Goal: Transaction & Acquisition: Subscribe to service/newsletter

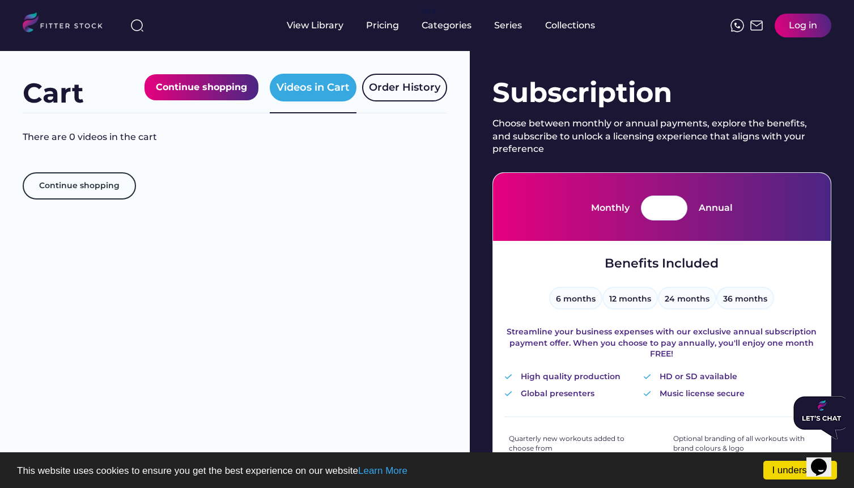
click at [677, 27] on div "Log in" at bounding box center [803, 25] width 28 height 12
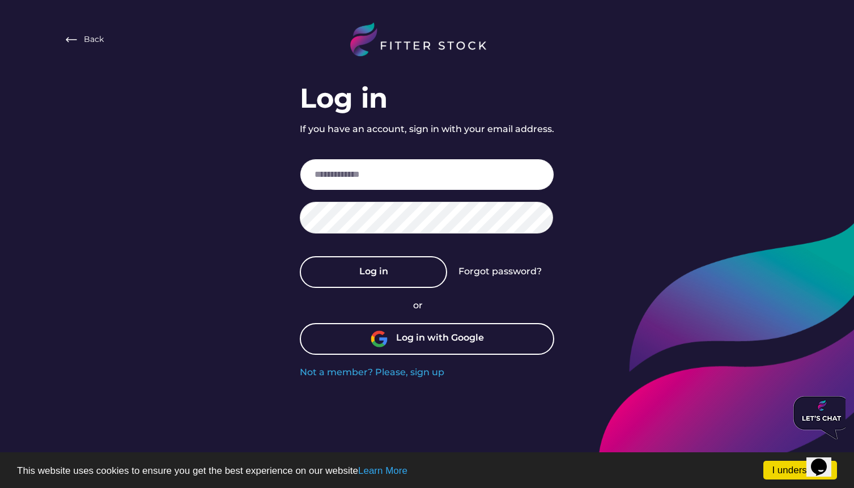
click at [420, 165] on input "email" at bounding box center [427, 175] width 254 height 32
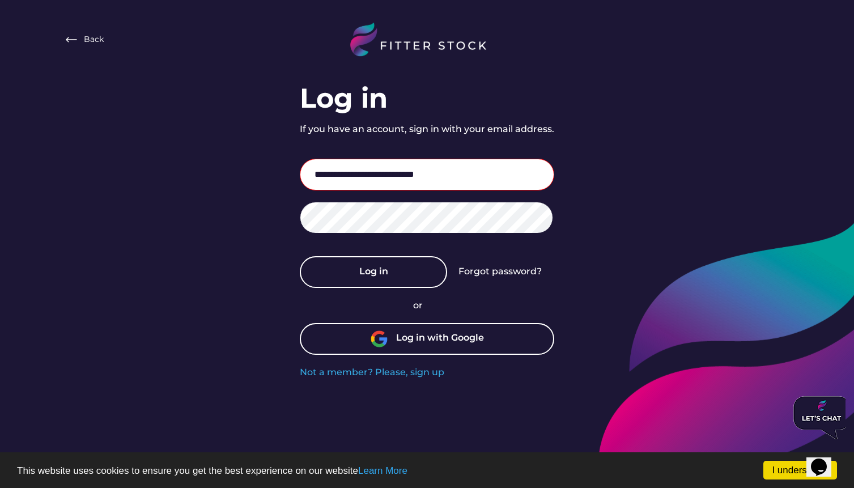
type input "**********"
click at [690, 214] on div "**********" at bounding box center [427, 189] width 854 height 379
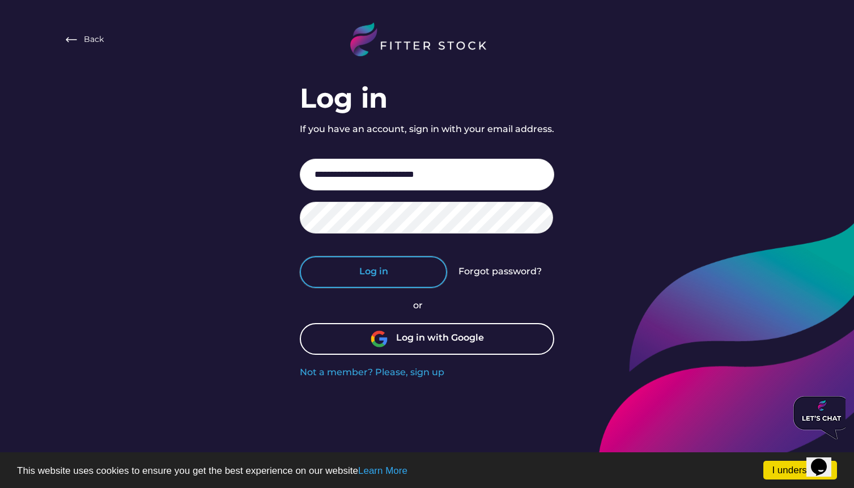
click at [401, 276] on button "Log in" at bounding box center [373, 272] width 147 height 32
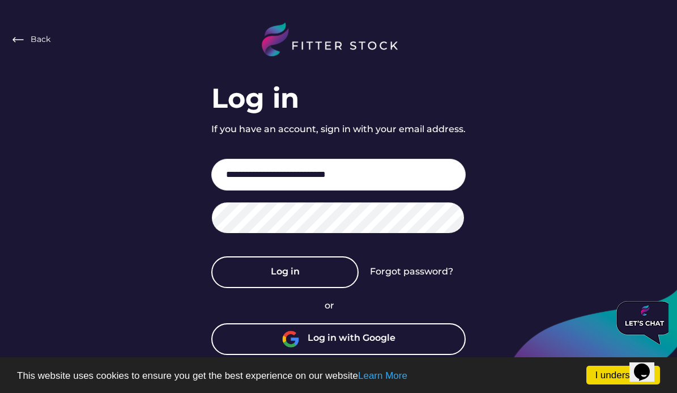
click at [566, 220] on div "**********" at bounding box center [338, 189] width 677 height 379
click at [384, 274] on div "Forgot password?" at bounding box center [411, 271] width 83 height 12
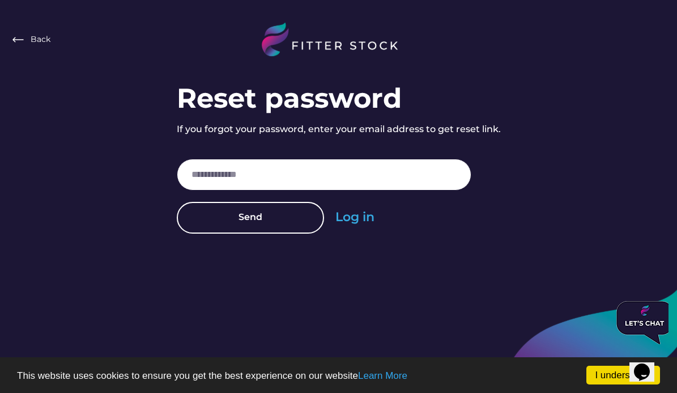
click at [252, 168] on input "email" at bounding box center [324, 175] width 295 height 32
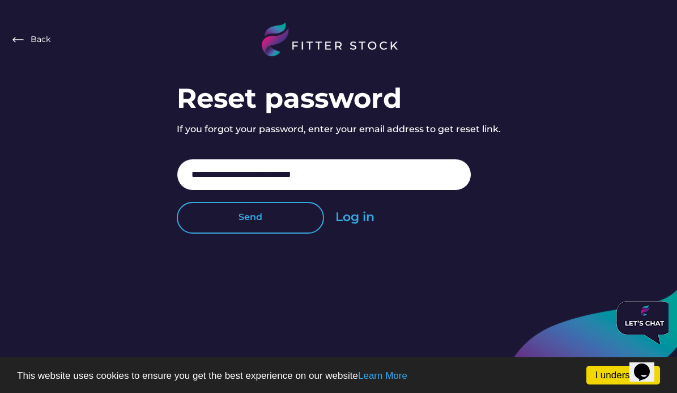
type input "**********"
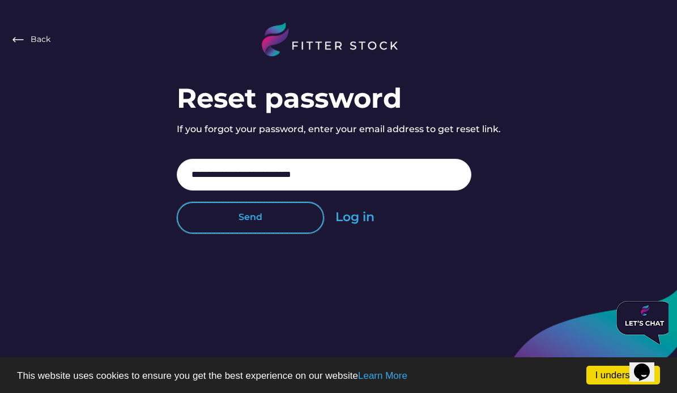
click at [267, 232] on button "Send" at bounding box center [250, 218] width 147 height 32
click at [286, 229] on button "Send" at bounding box center [250, 218] width 147 height 32
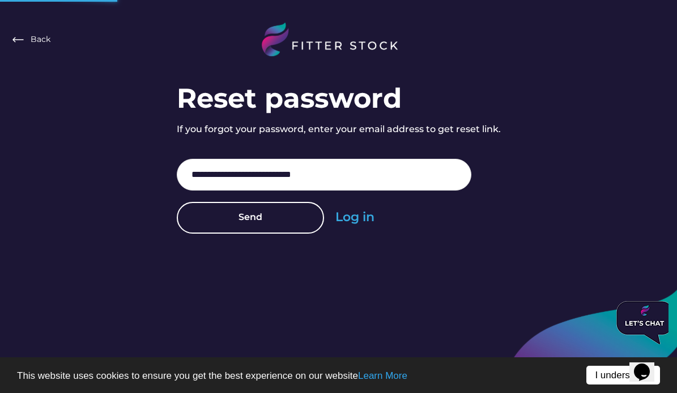
click at [603, 369] on link "I understand!" at bounding box center [623, 374] width 74 height 19
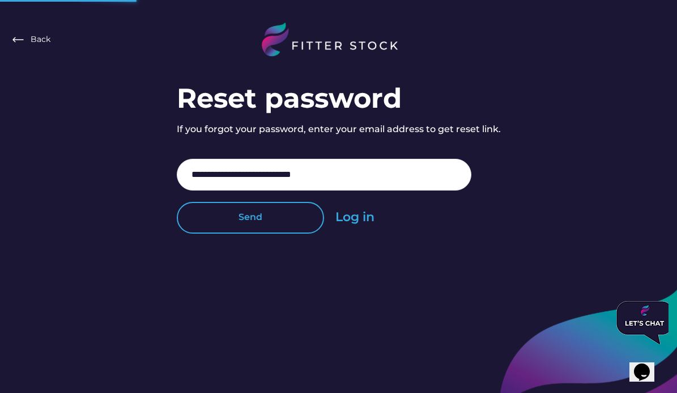
click at [278, 220] on button "Send" at bounding box center [250, 218] width 147 height 32
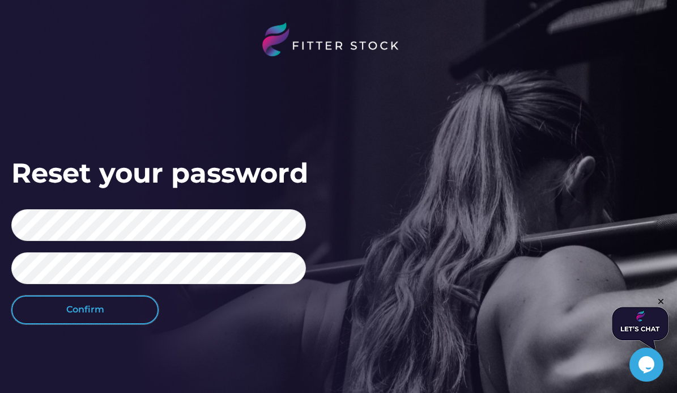
click at [130, 308] on button "Confirm" at bounding box center [84, 309] width 147 height 28
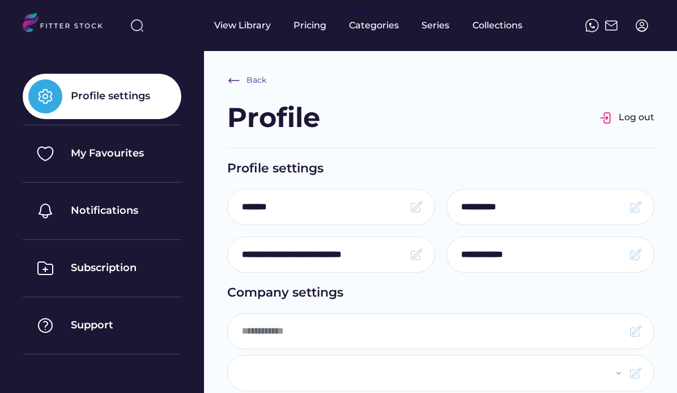
type input "*******"
select select "**********"
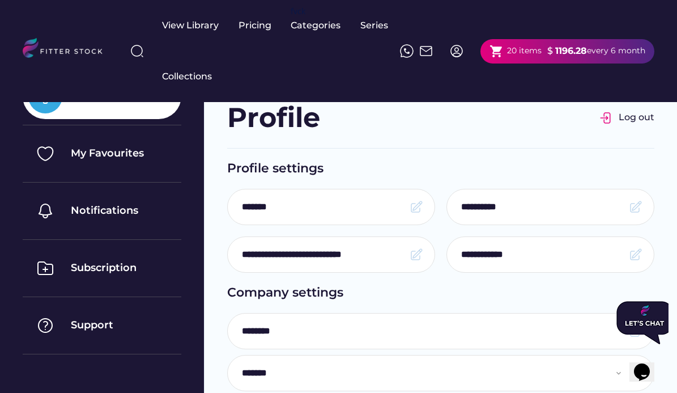
click at [569, 83] on div "View Library Pricing fvck Categories Series Collections shopping_cart 20 items …" at bounding box center [339, 51] width 632 height 102
click at [588, 58] on div "shopping_cart 20 items $ 1196.28 every 6 month" at bounding box center [568, 51] width 174 height 24
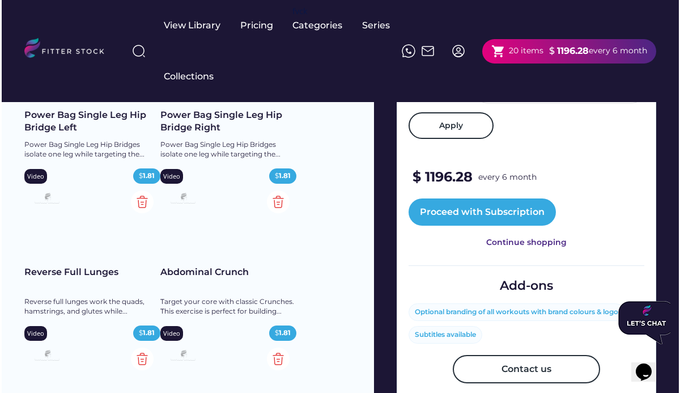
scroll to position [491, 0]
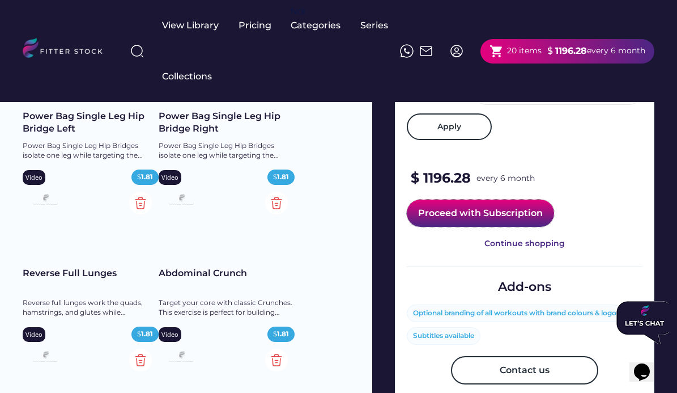
click at [463, 227] on button "Proceed with Subscription" at bounding box center [480, 212] width 147 height 27
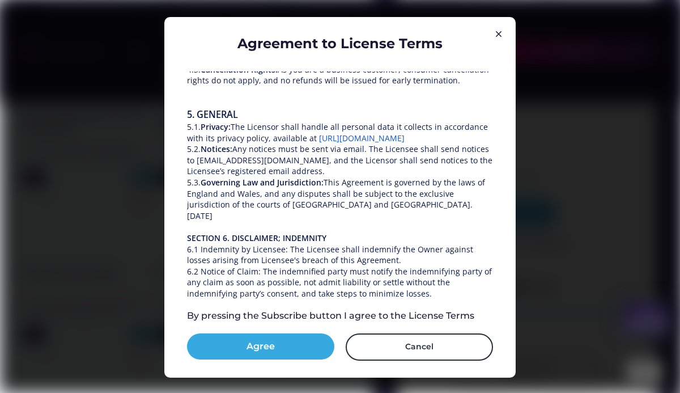
scroll to position [1016, 0]
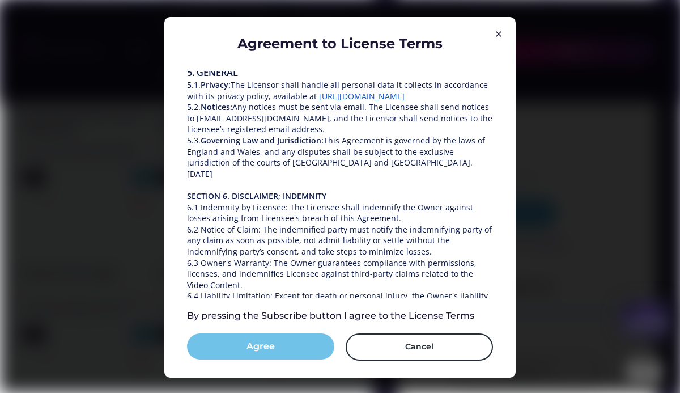
click at [284, 340] on button "Agree" at bounding box center [260, 346] width 147 height 26
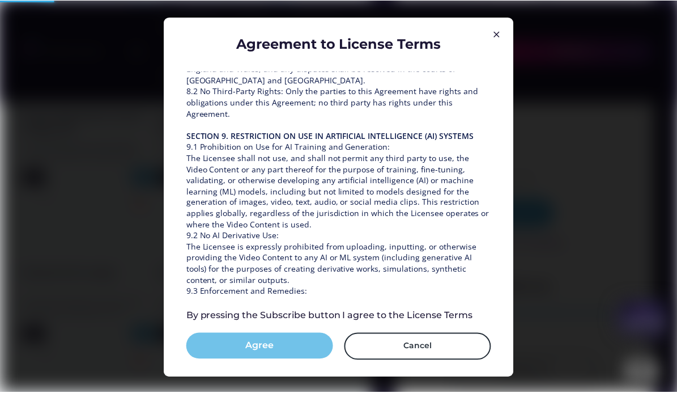
scroll to position [1625, 0]
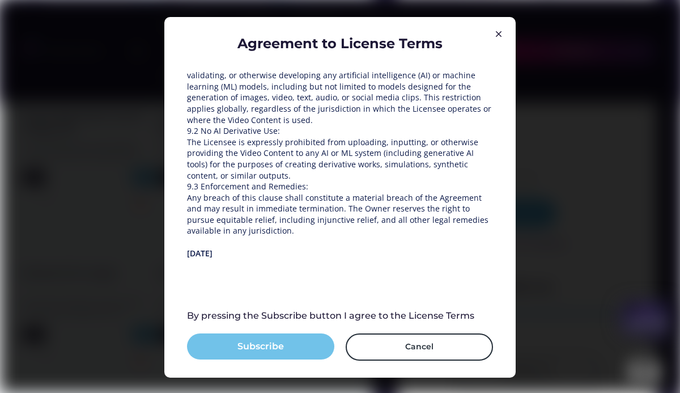
click at [293, 355] on button "Subscribe" at bounding box center [260, 346] width 147 height 26
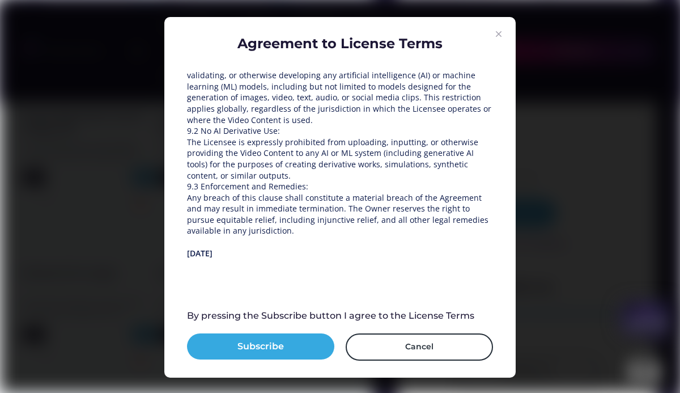
click at [500, 36] on img at bounding box center [499, 34] width 14 height 14
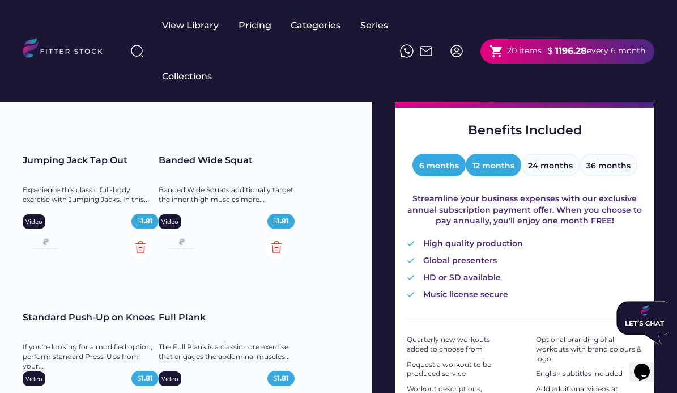
scroll to position [122, 0]
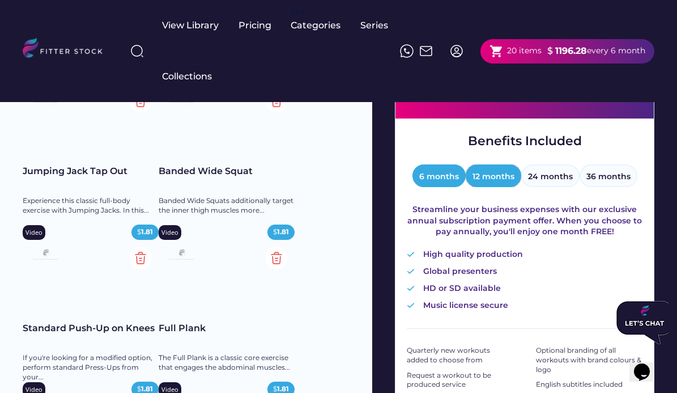
click at [509, 178] on button "12 months" at bounding box center [494, 175] width 56 height 23
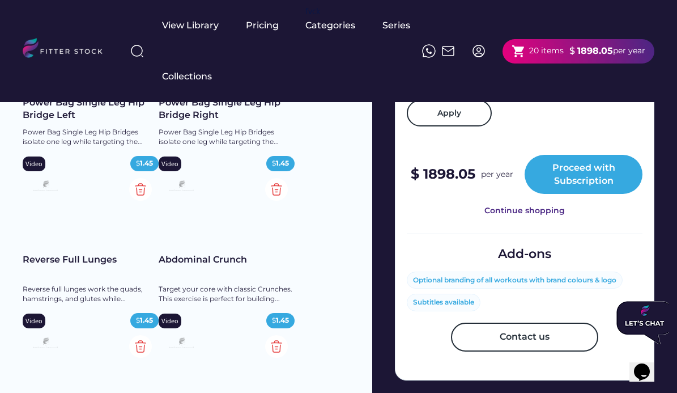
scroll to position [502, 0]
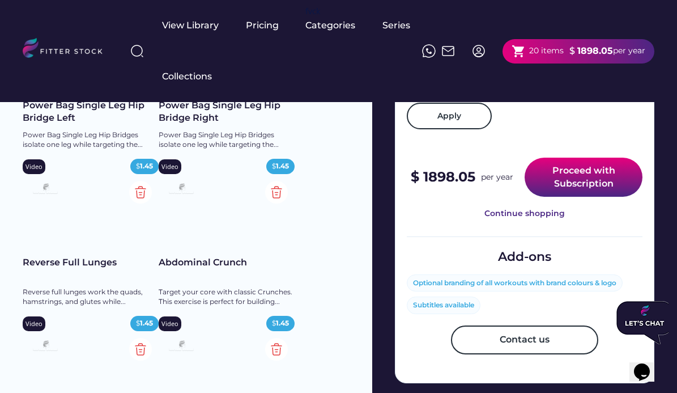
click at [574, 197] on button "Proceed with Subscription" at bounding box center [584, 177] width 118 height 39
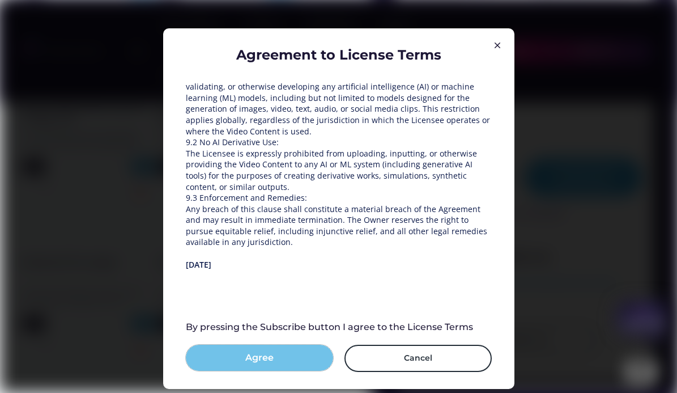
click at [284, 357] on button "Agree" at bounding box center [259, 358] width 147 height 26
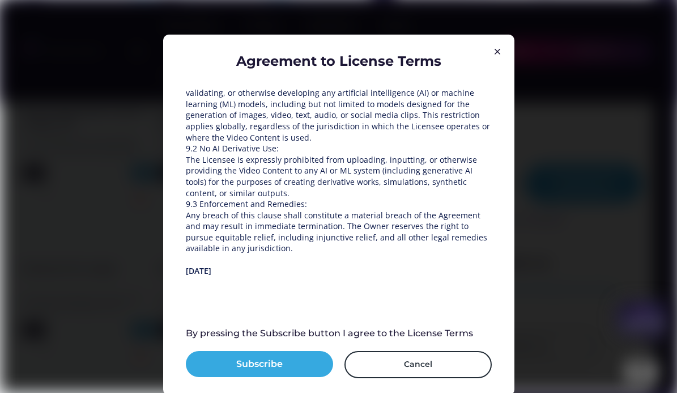
scroll to position [1427, 0]
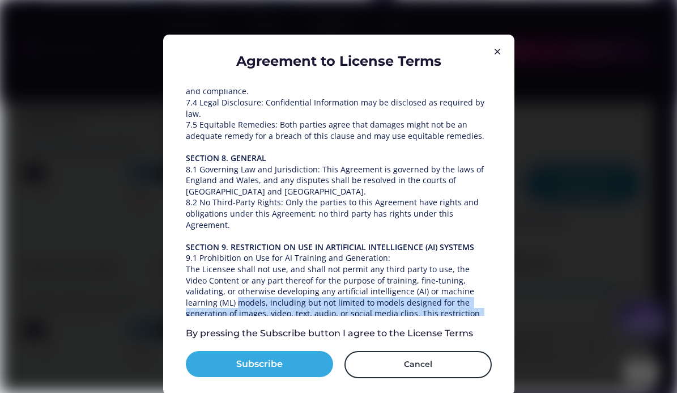
drag, startPoint x: 493, startPoint y: 288, endPoint x: 494, endPoint y: 309, distance: 21.0
click at [494, 309] on div "Agreement to License Terms VIDEO CONTENT LICENCE AGREEMENT This is the video co…" at bounding box center [338, 215] width 351 height 360
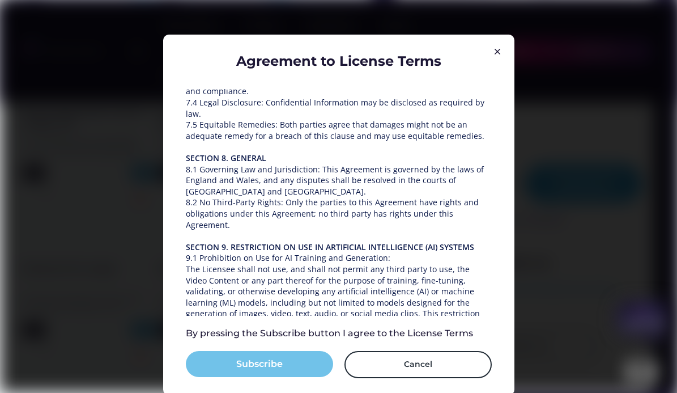
click at [289, 367] on button "Subscribe" at bounding box center [259, 364] width 147 height 26
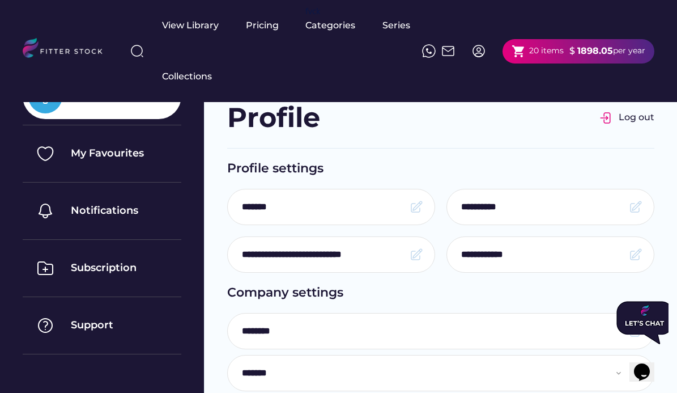
click at [564, 50] on div "shopping_cart 20 items $ 1898.05 per year" at bounding box center [579, 51] width 152 height 24
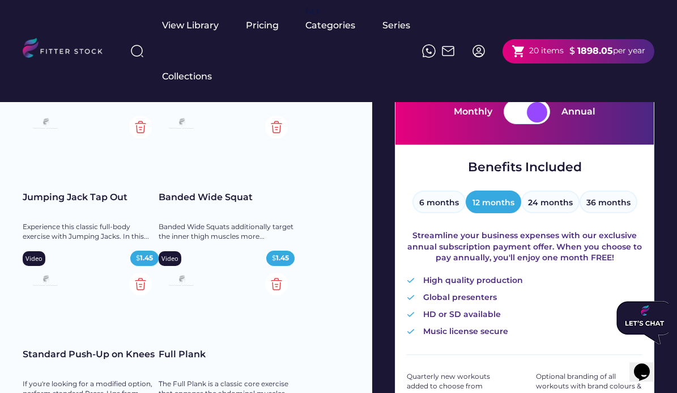
scroll to position [78, 0]
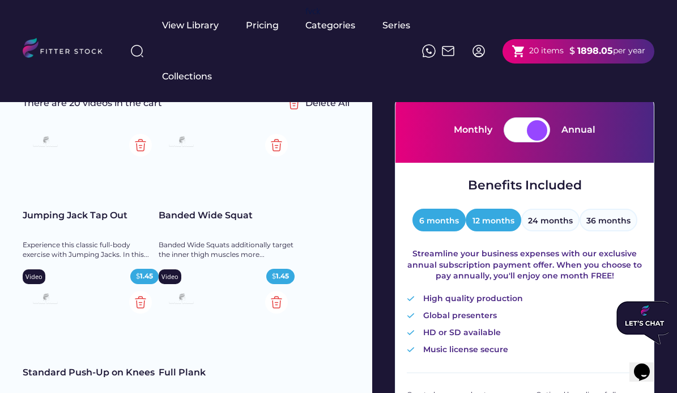
click at [456, 226] on button "6 months" at bounding box center [439, 220] width 53 height 23
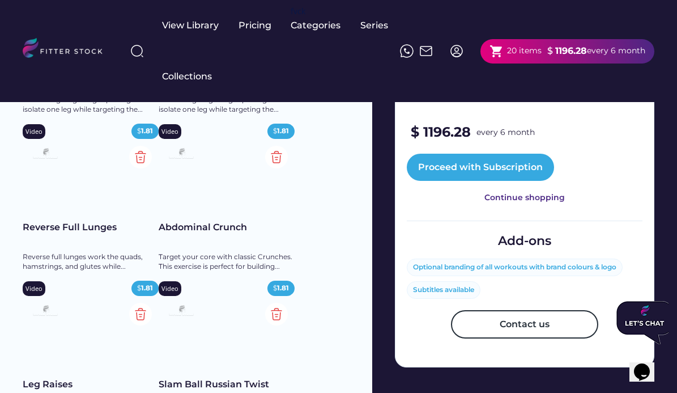
scroll to position [522, 0]
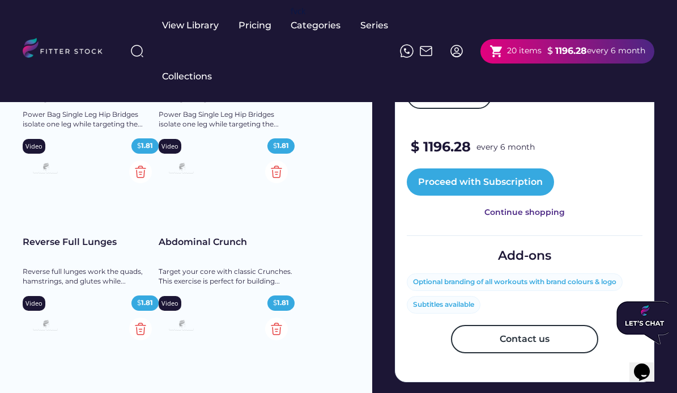
click at [512, 287] on div "Optional branding of all workouts with brand colours & logo" at bounding box center [514, 282] width 203 height 10
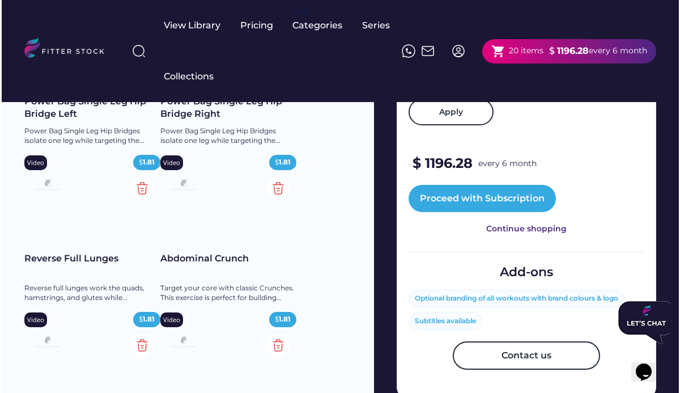
scroll to position [505, 0]
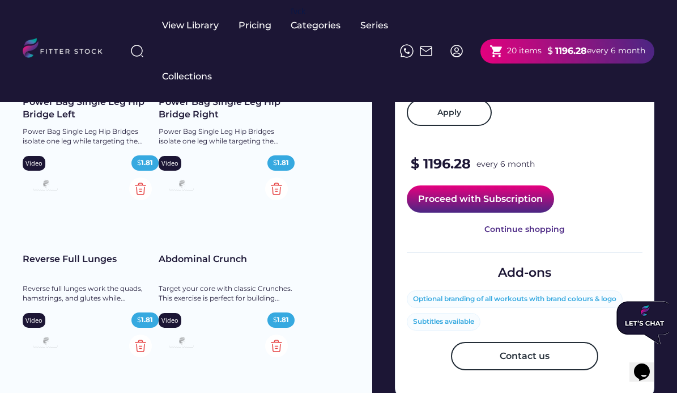
click at [481, 212] on button "Proceed with Subscription" at bounding box center [480, 198] width 147 height 27
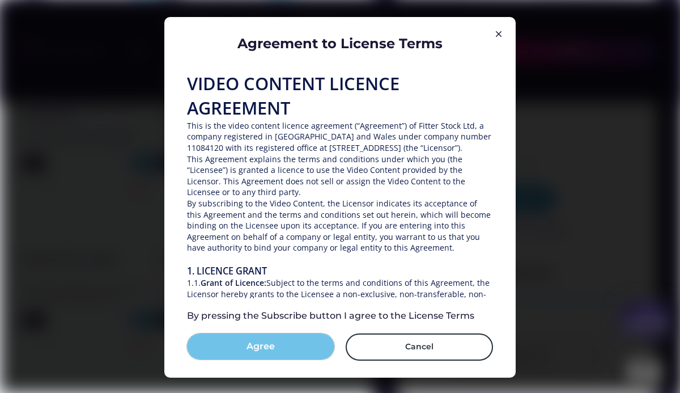
click at [301, 351] on button "Agree" at bounding box center [260, 346] width 147 height 26
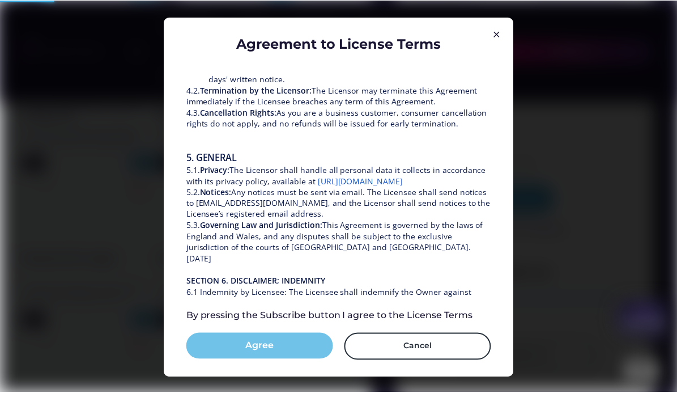
scroll to position [1625, 0]
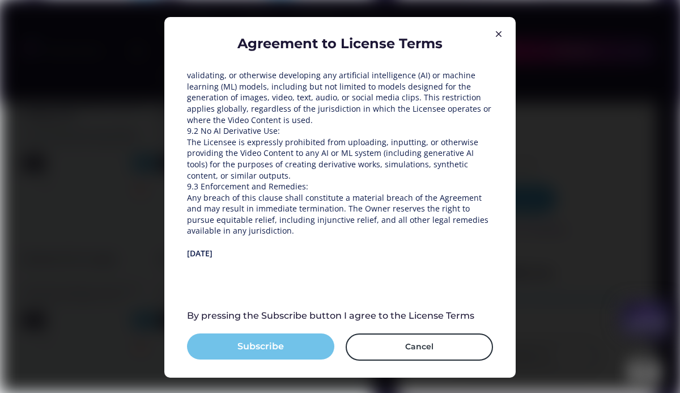
click at [286, 350] on button "Subscribe" at bounding box center [260, 346] width 147 height 26
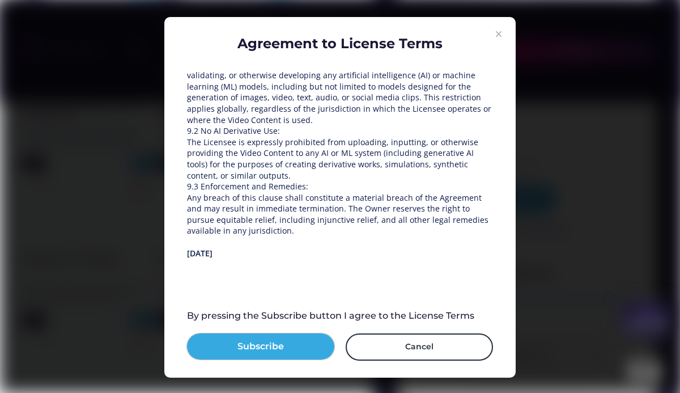
click at [501, 37] on img at bounding box center [499, 34] width 14 height 14
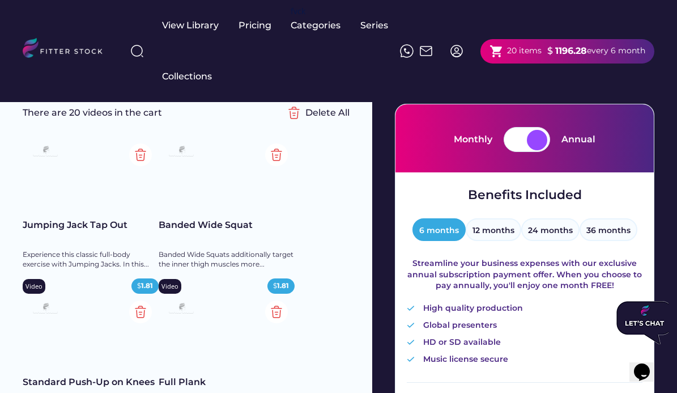
scroll to position [67, 0]
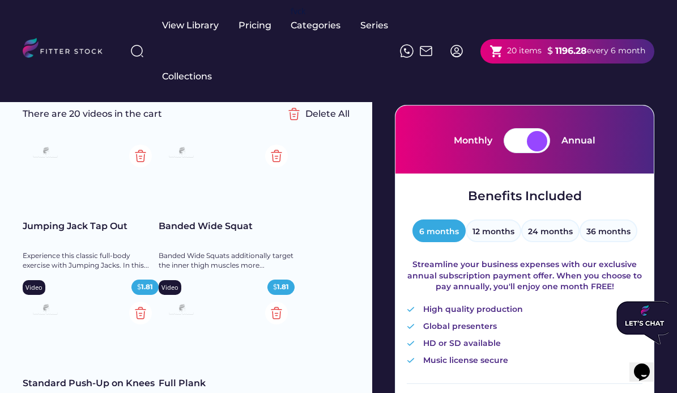
click at [531, 137] on div at bounding box center [537, 141] width 20 height 20
click at [511, 146] on div at bounding box center [517, 141] width 20 height 20
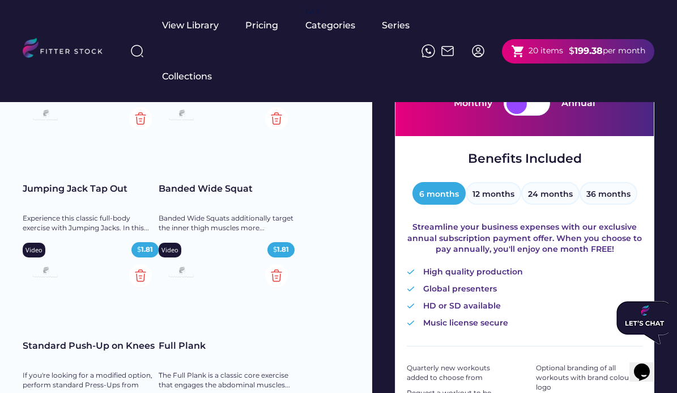
scroll to position [93, 0]
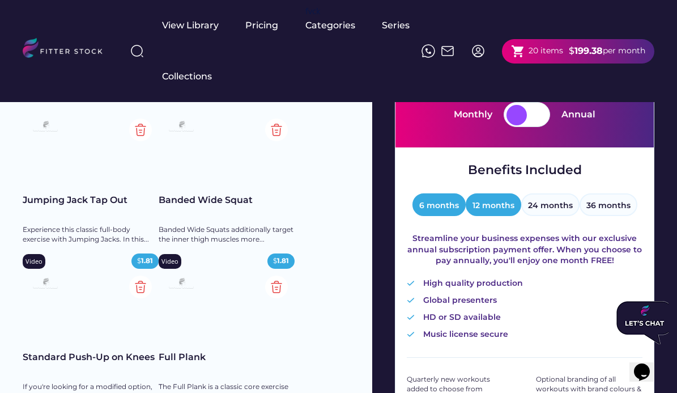
click at [521, 205] on button "12 months" at bounding box center [494, 204] width 56 height 23
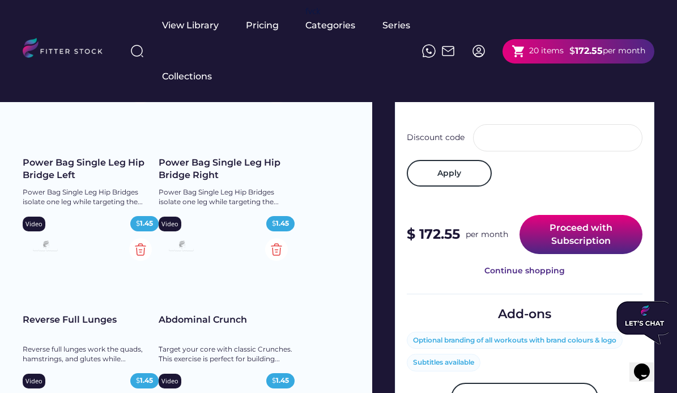
scroll to position [444, 0]
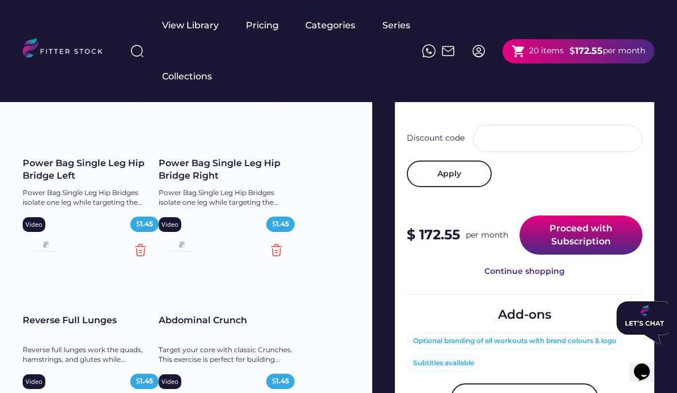
click at [549, 254] on button "Proceed with Subscription" at bounding box center [581, 234] width 123 height 39
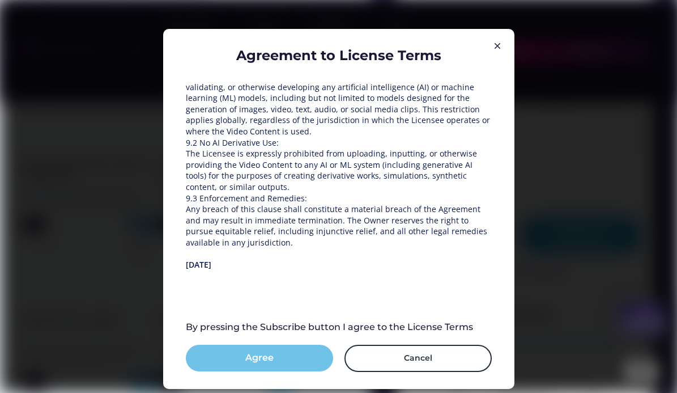
click at [299, 354] on button "Agree" at bounding box center [259, 358] width 147 height 26
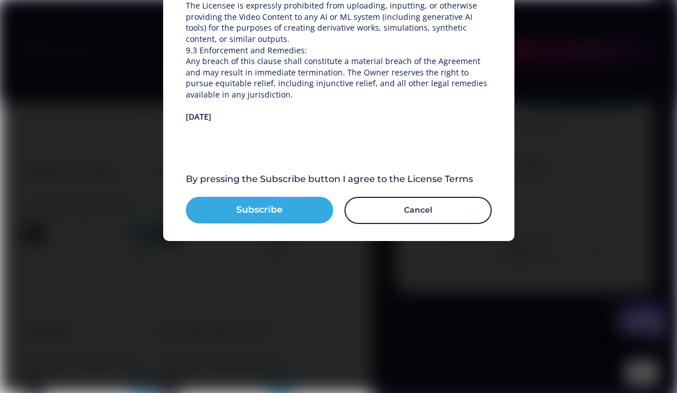
scroll to position [590, 0]
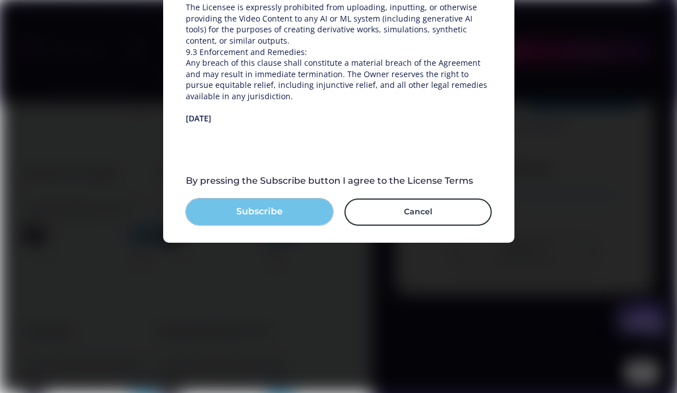
click at [295, 215] on button "Subscribe" at bounding box center [259, 211] width 147 height 26
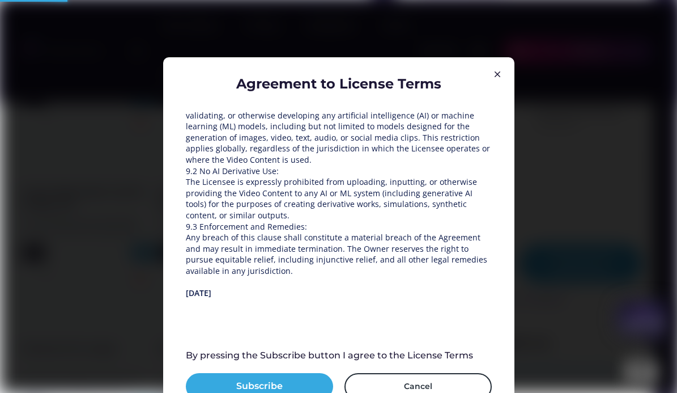
scroll to position [440, 0]
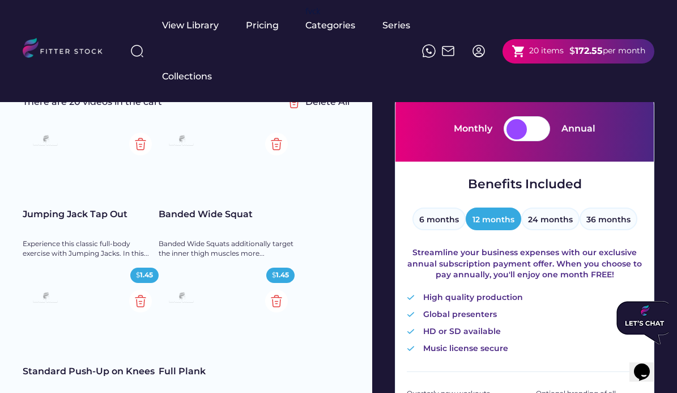
scroll to position [80, 0]
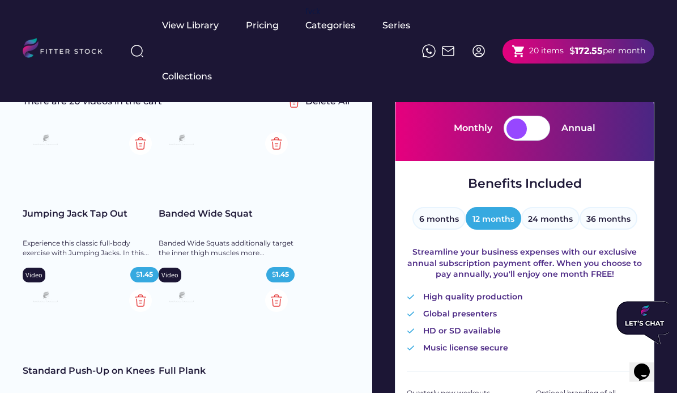
click at [532, 126] on div at bounding box center [537, 128] width 20 height 20
click at [457, 229] on div "6 months" at bounding box center [439, 218] width 53 height 23
click at [452, 219] on button "6 months" at bounding box center [439, 218] width 53 height 23
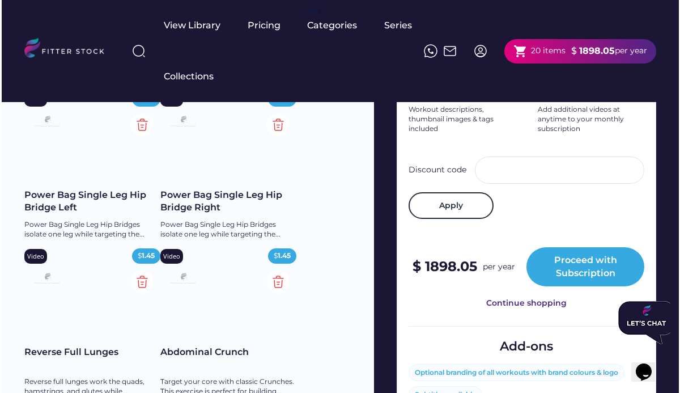
scroll to position [412, 0]
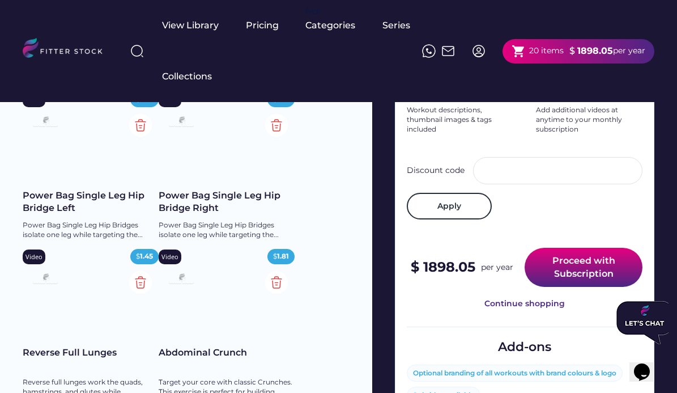
click at [559, 287] on button "Proceed with Subscription" at bounding box center [584, 267] width 118 height 39
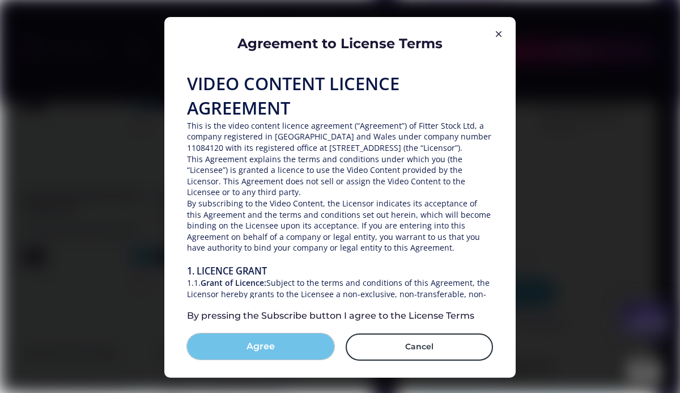
click at [273, 356] on button "Agree" at bounding box center [260, 346] width 147 height 26
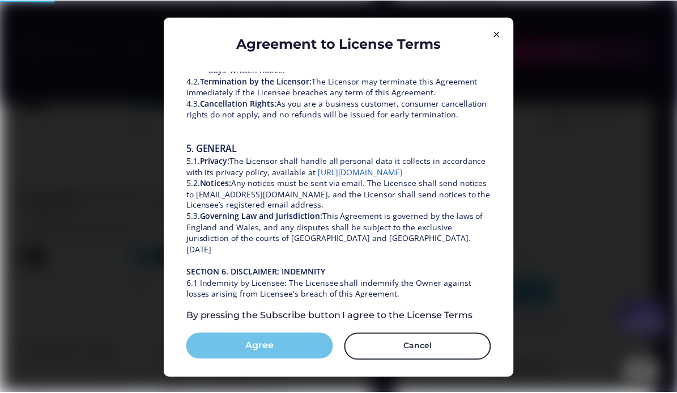
scroll to position [1625, 0]
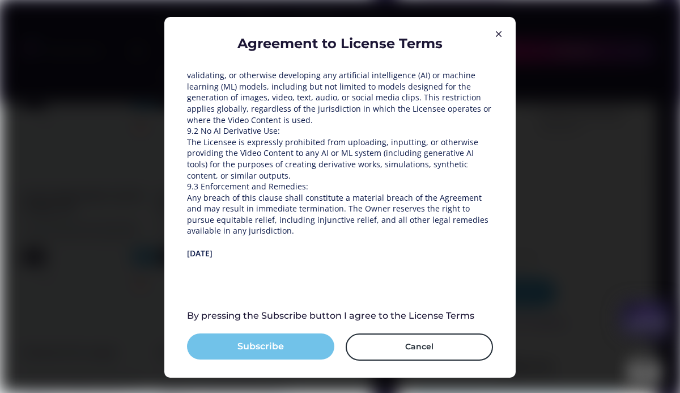
click at [278, 347] on button "Subscribe" at bounding box center [260, 346] width 147 height 26
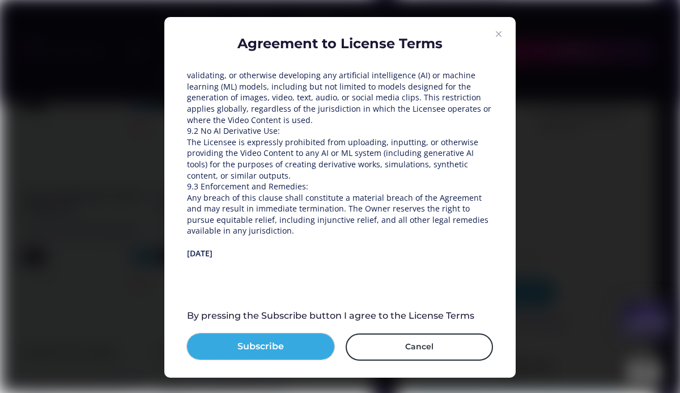
click at [503, 37] on img at bounding box center [499, 34] width 14 height 14
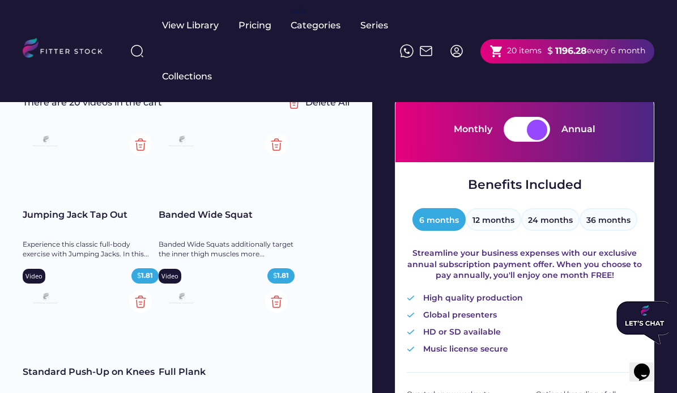
scroll to position [58, 0]
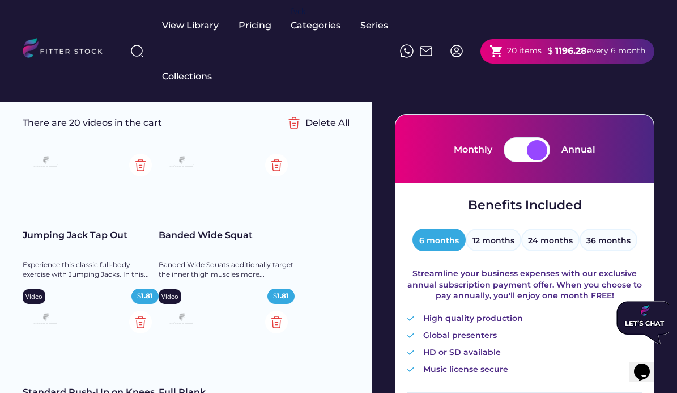
click at [526, 155] on div at bounding box center [517, 150] width 20 height 20
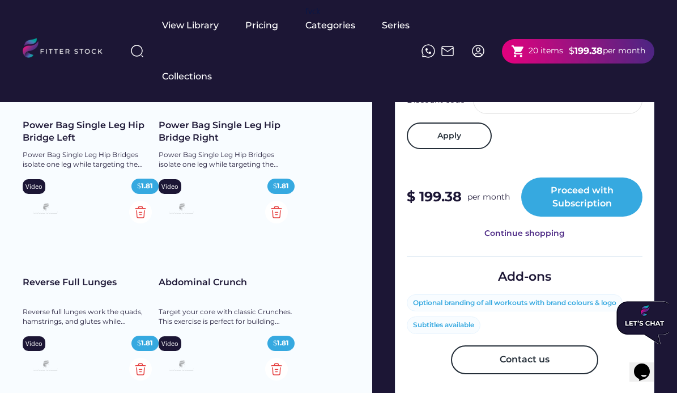
scroll to position [481, 0]
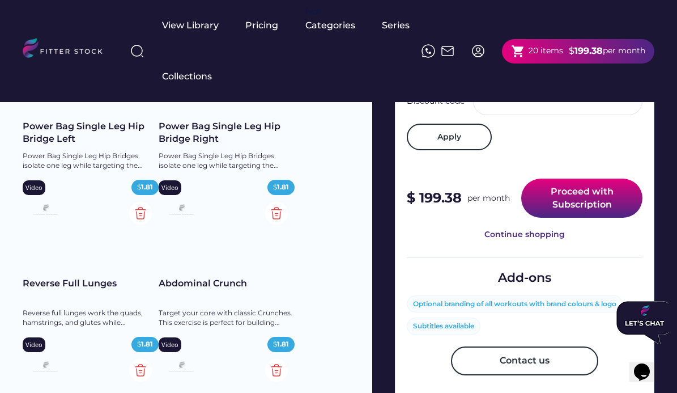
click at [566, 218] on button "Proceed with Subscription" at bounding box center [581, 197] width 121 height 39
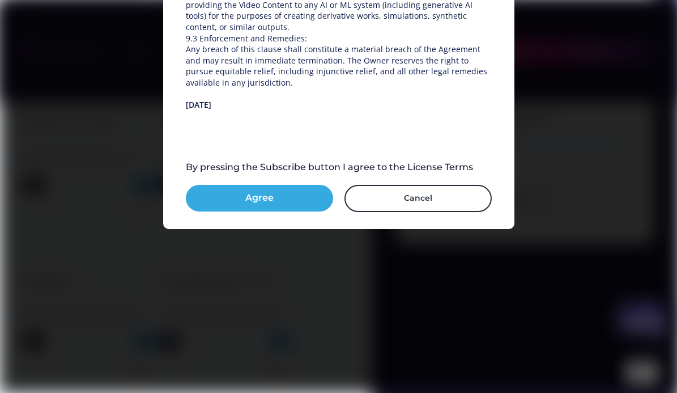
scroll to position [634, 0]
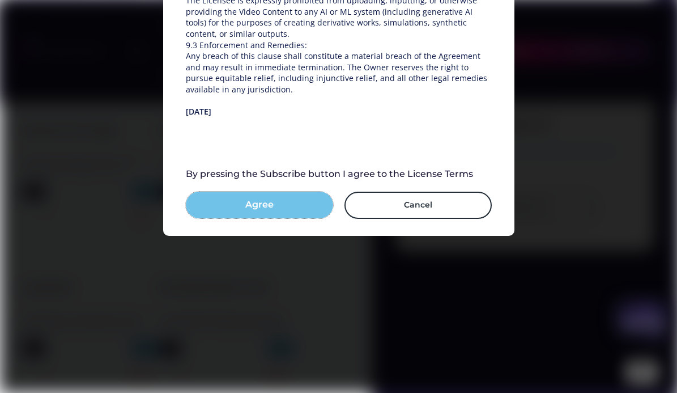
click at [270, 207] on button "Agree" at bounding box center [259, 205] width 147 height 26
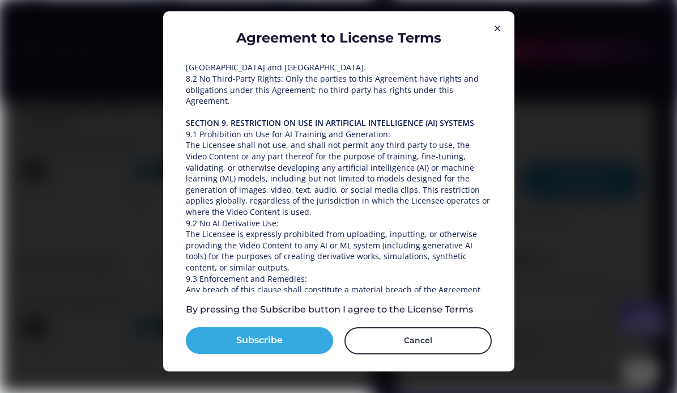
scroll to position [503, 0]
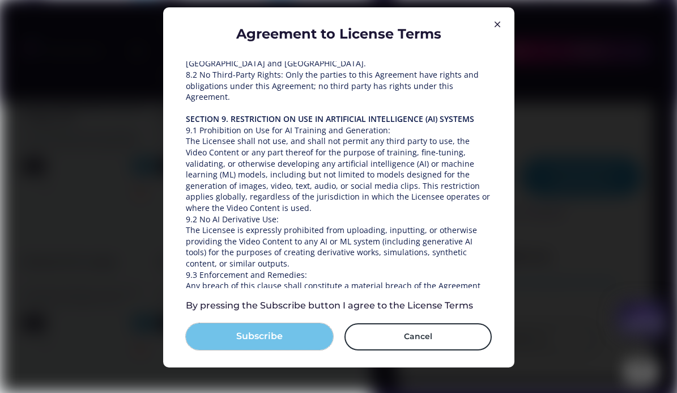
click at [265, 334] on button "Subscribe" at bounding box center [259, 336] width 147 height 26
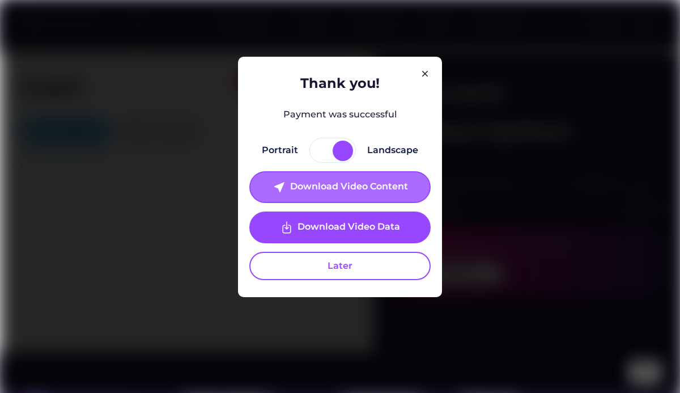
click at [345, 193] on div "Download Video Content" at bounding box center [349, 187] width 118 height 14
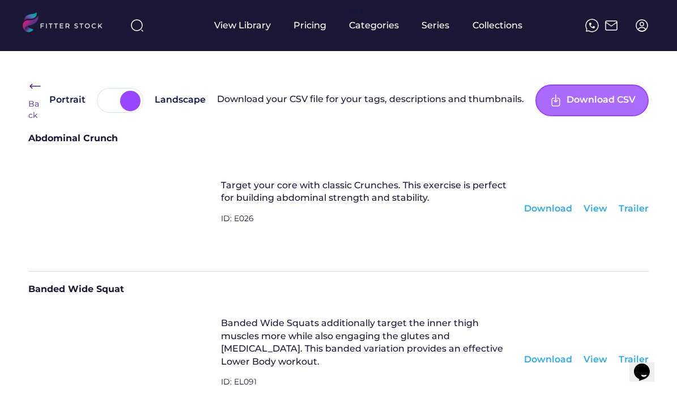
click at [585, 103] on div "Download CSV" at bounding box center [601, 100] width 69 height 14
